Goal: Transaction & Acquisition: Purchase product/service

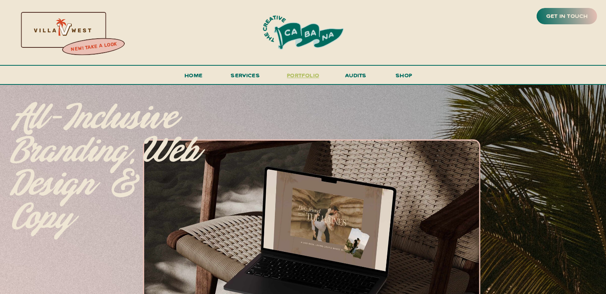
click at [311, 78] on h3 "portfolio" at bounding box center [303, 77] width 37 height 15
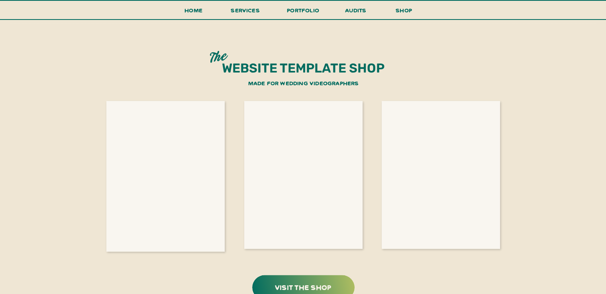
scroll to position [1499, 0]
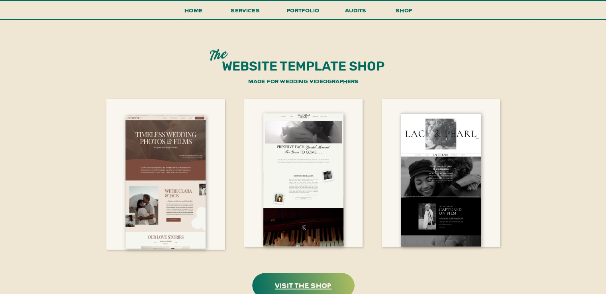
click at [322, 284] on h3 "visit the shop" at bounding box center [304, 285] width 100 height 12
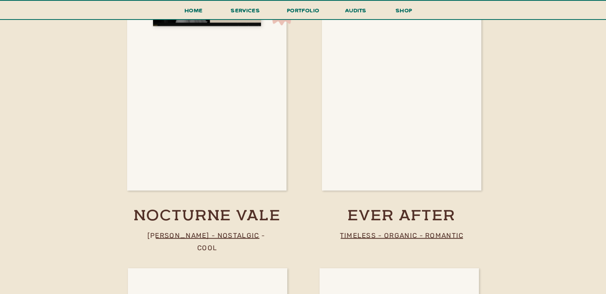
scroll to position [843, 0]
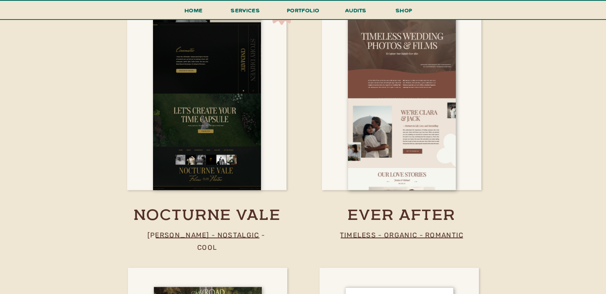
click at [252, 182] on div at bounding box center [207, 100] width 108 height 179
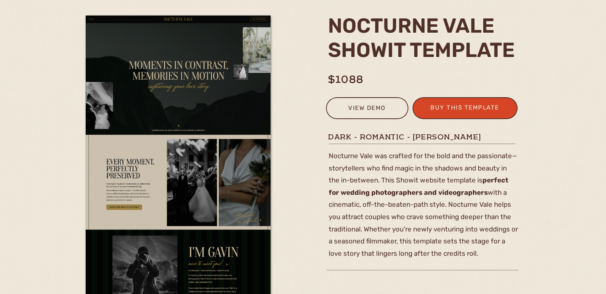
scroll to position [89, 0]
